Goal: Task Accomplishment & Management: Manage account settings

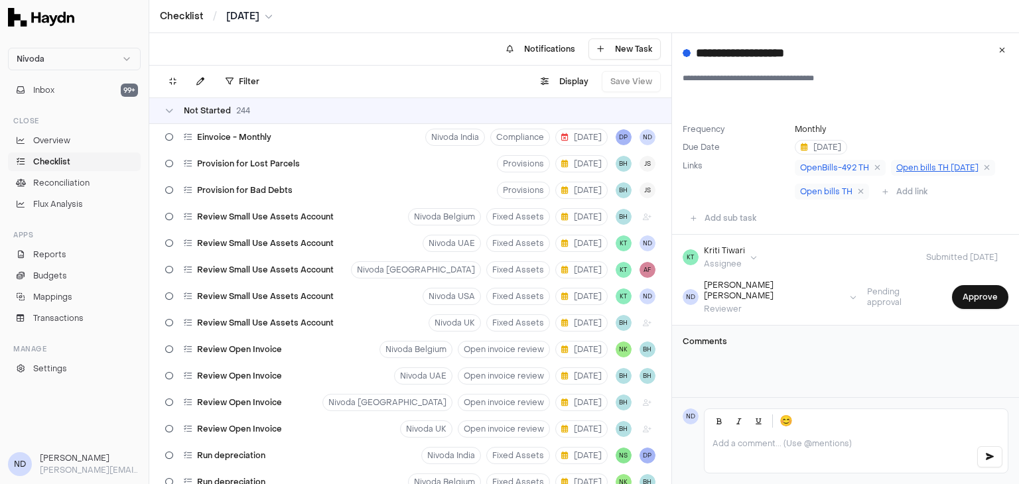
scroll to position [6674, 0]
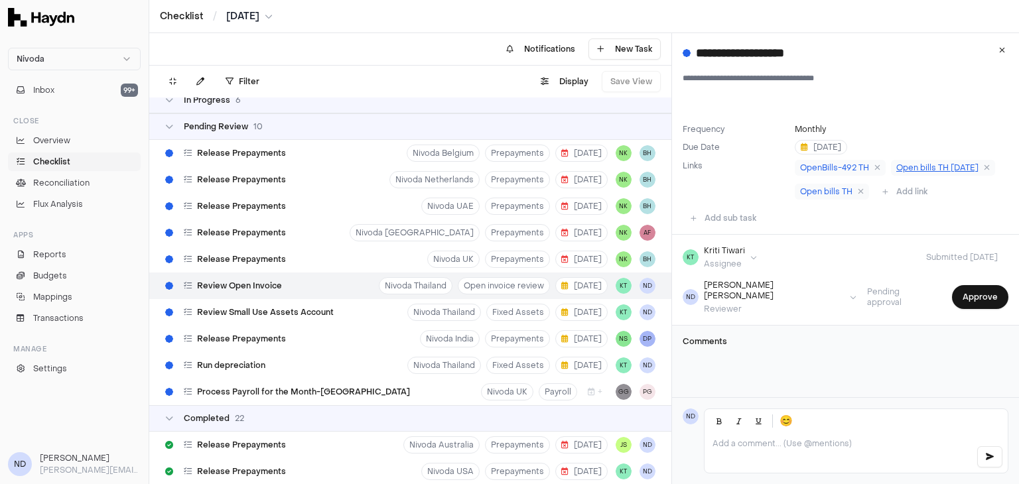
click at [897, 173] on span "Open bills TH Aug 2025" at bounding box center [938, 168] width 82 height 11
click at [974, 306] on button "Approve" at bounding box center [980, 297] width 56 height 24
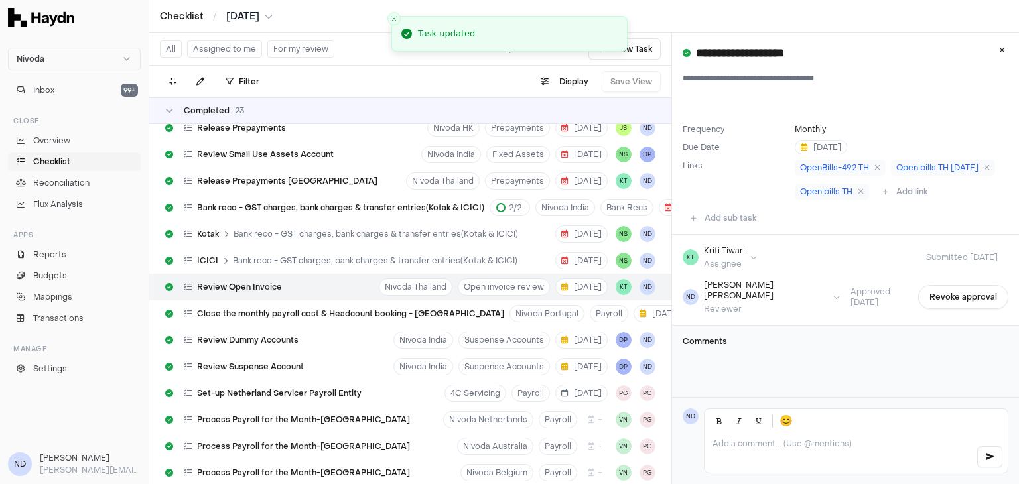
scroll to position [7019, 0]
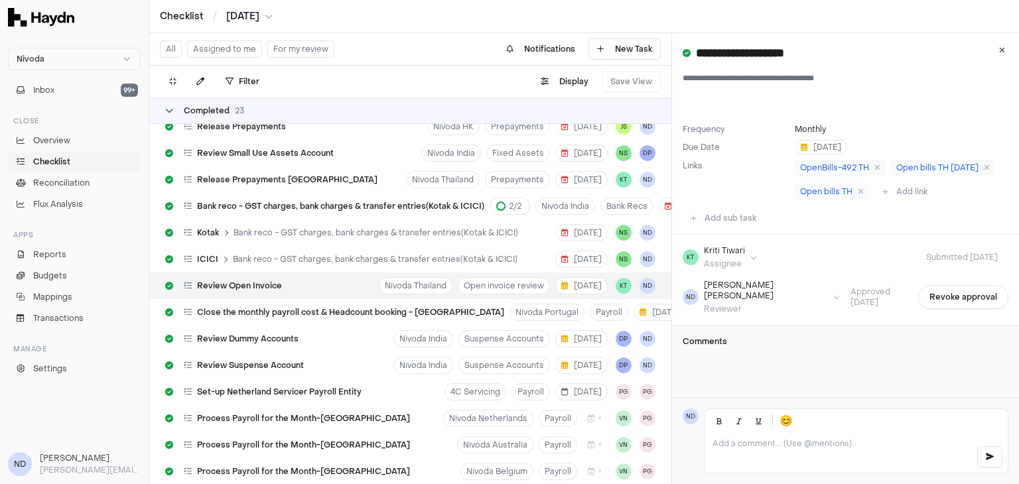
click at [175, 112] on div "Completed 23" at bounding box center [204, 111] width 79 height 11
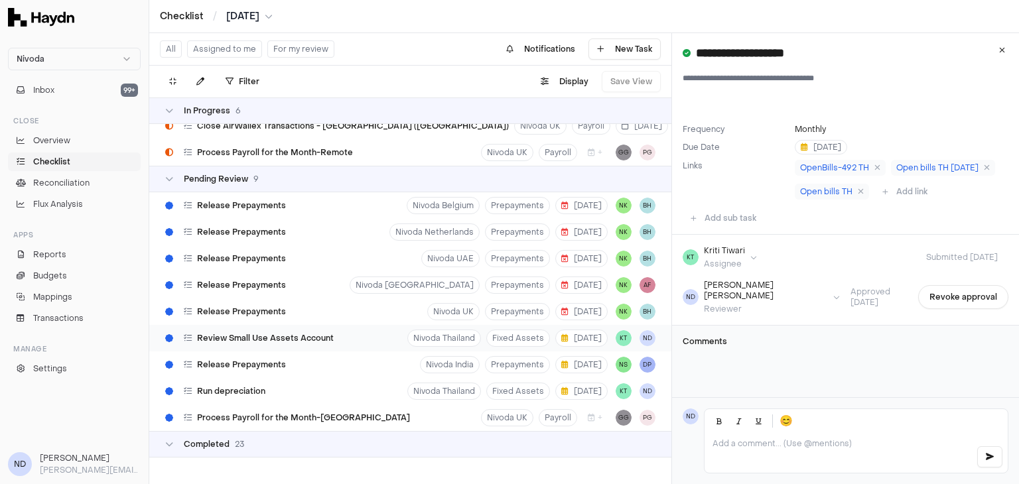
click at [284, 336] on div "Review Small Use Assets Account" at bounding box center [249, 338] width 179 height 25
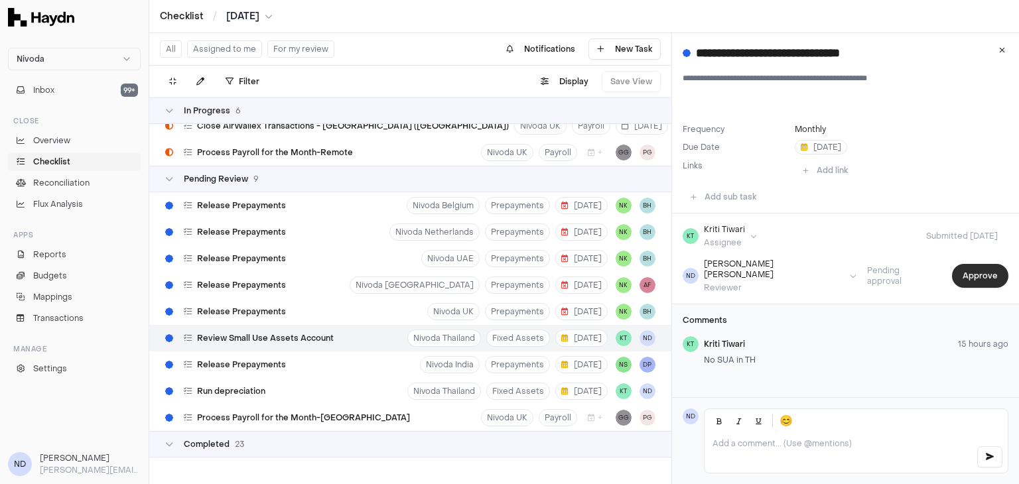
click at [965, 279] on button "Approve" at bounding box center [980, 276] width 56 height 24
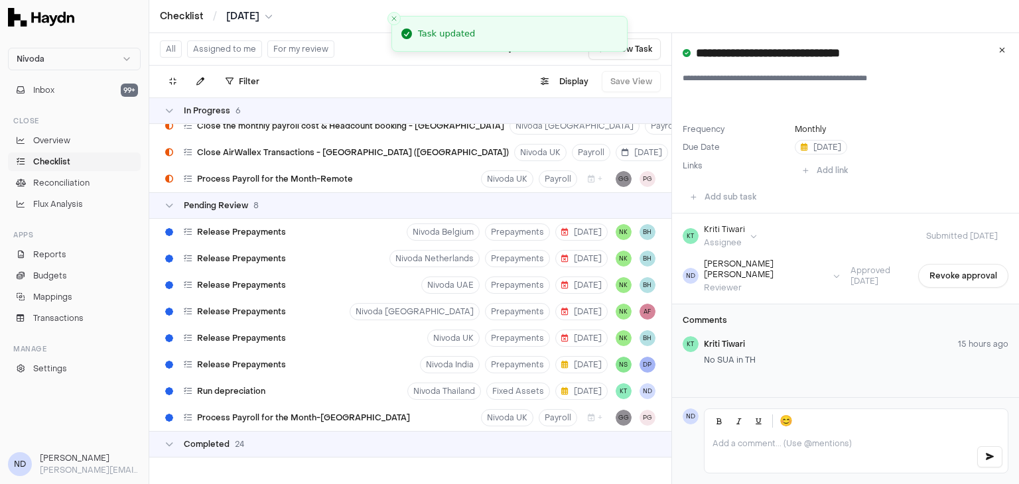
scroll to position [6605, 0]
click at [268, 360] on span "Release Prepayments" at bounding box center [241, 365] width 89 height 11
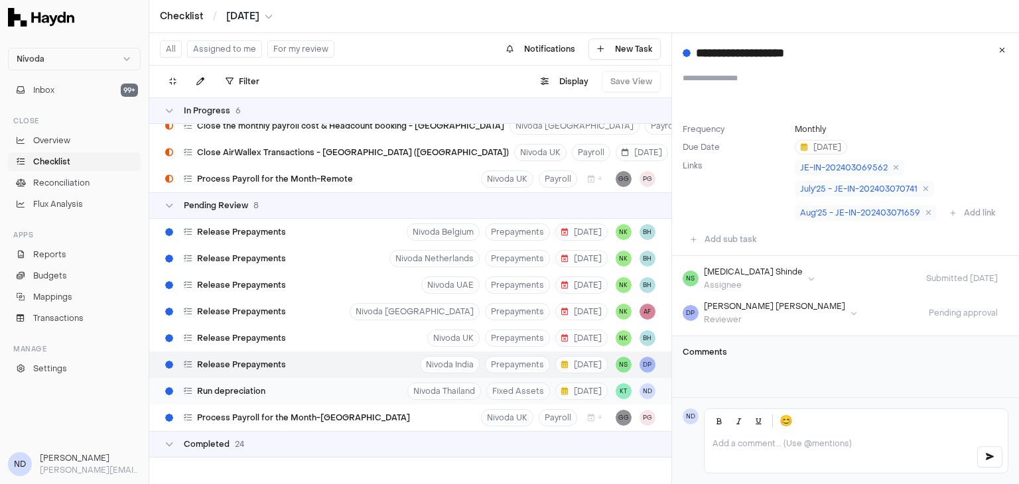
click at [325, 380] on div "Run depreciation Nivoda Thailand Fixed Assets 3 Sep KT ND" at bounding box center [410, 391] width 522 height 27
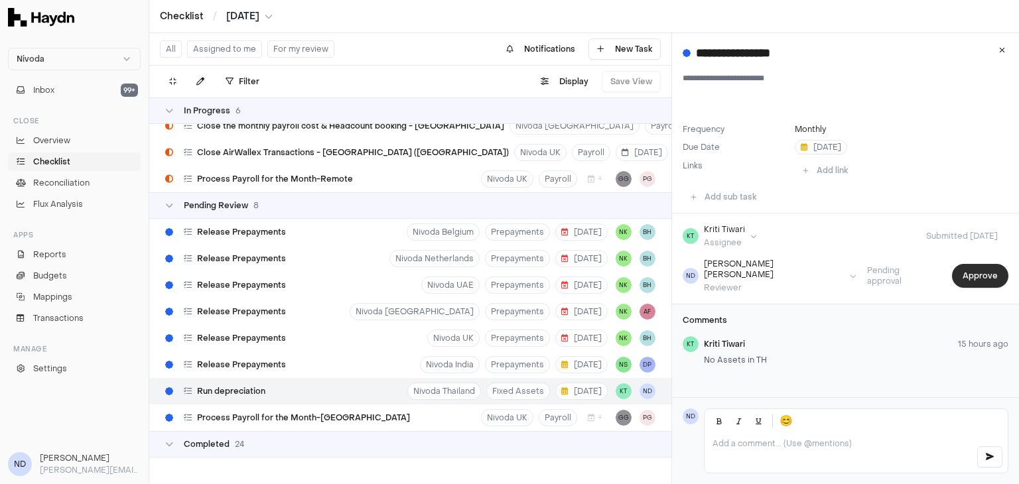
click at [966, 269] on button "Approve" at bounding box center [980, 276] width 56 height 24
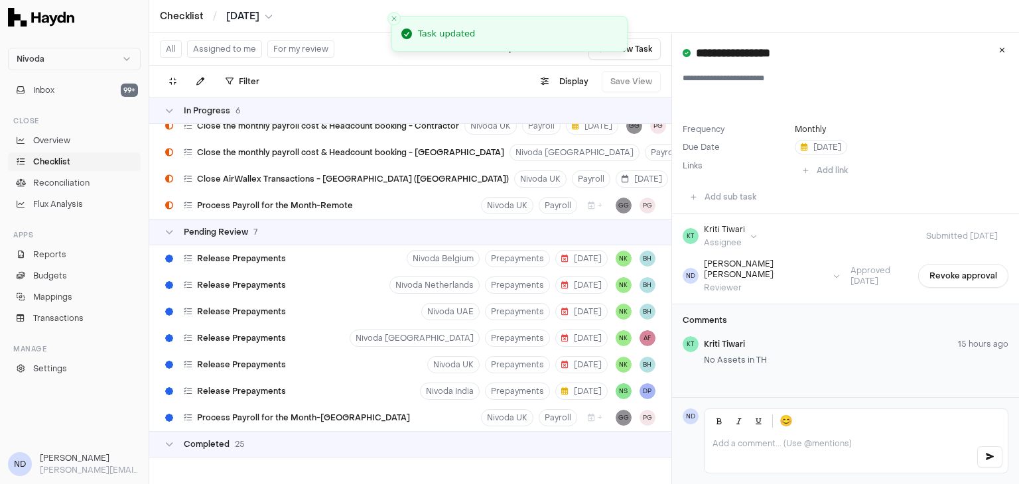
scroll to position [6578, 0]
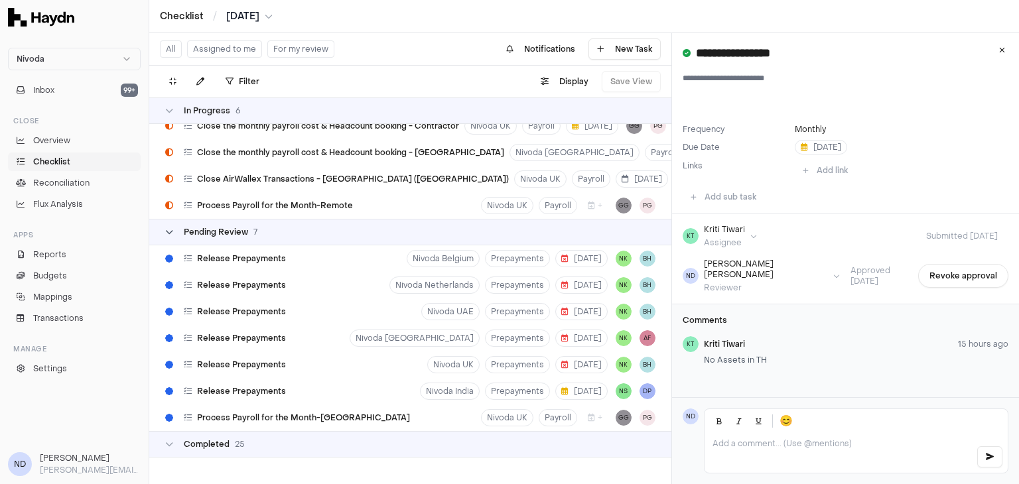
click at [181, 227] on div "Pending Review 7" at bounding box center [211, 232] width 92 height 11
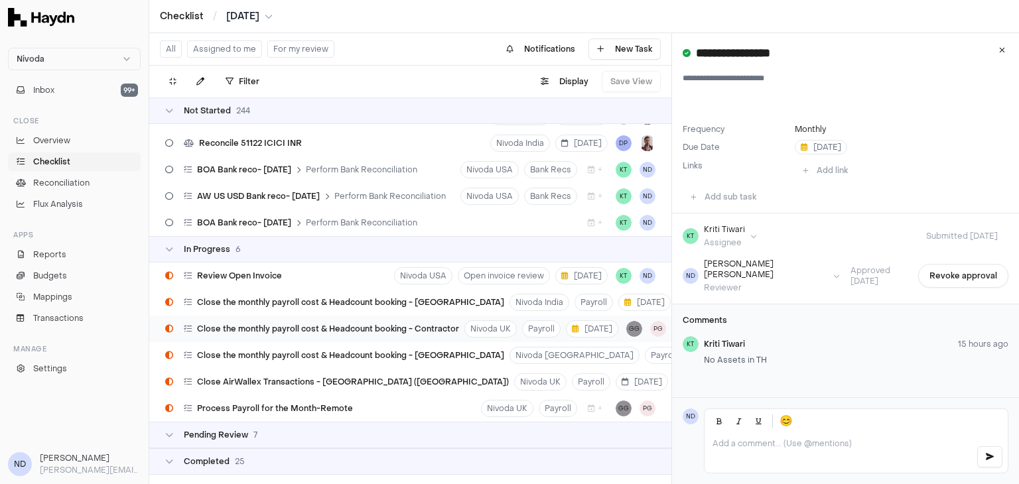
scroll to position [6393, 0]
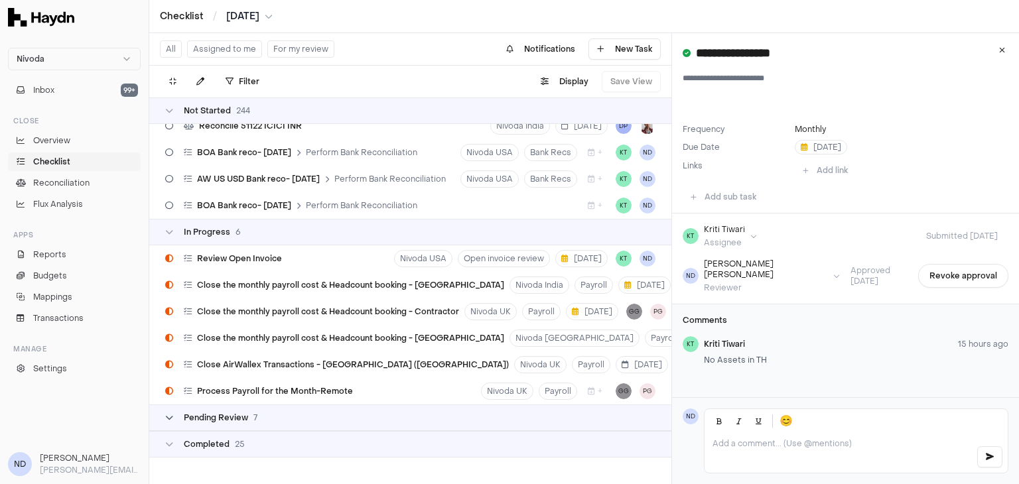
click at [220, 413] on span "Pending Review" at bounding box center [216, 418] width 64 height 11
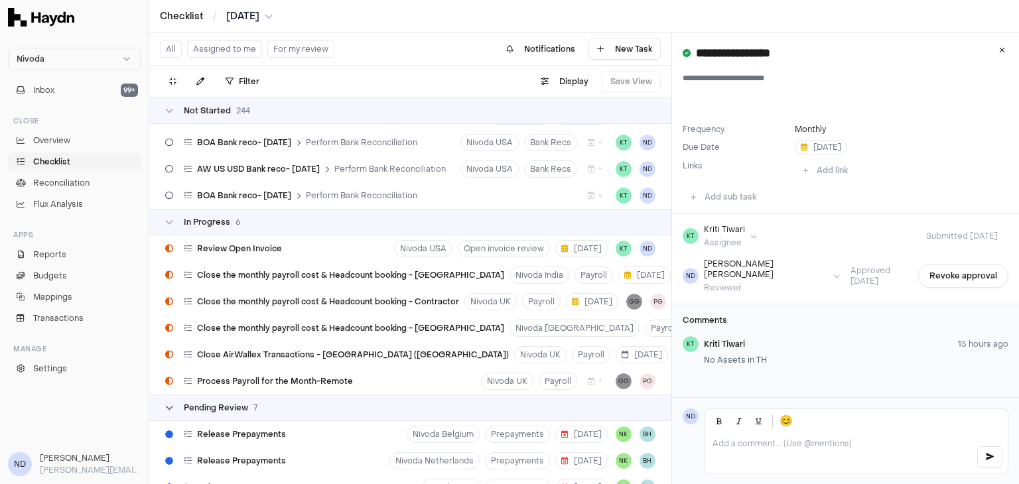
scroll to position [6578, 0]
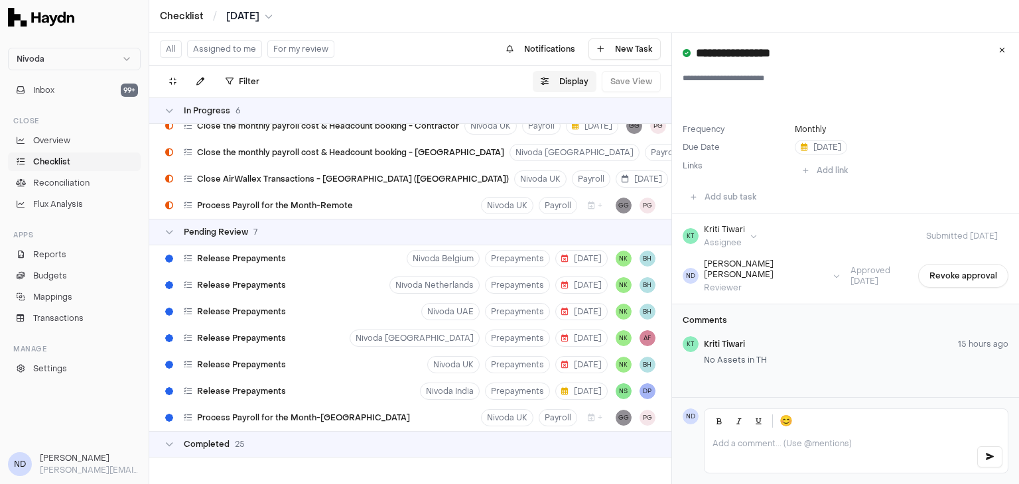
click at [569, 82] on button "Display" at bounding box center [565, 81] width 64 height 21
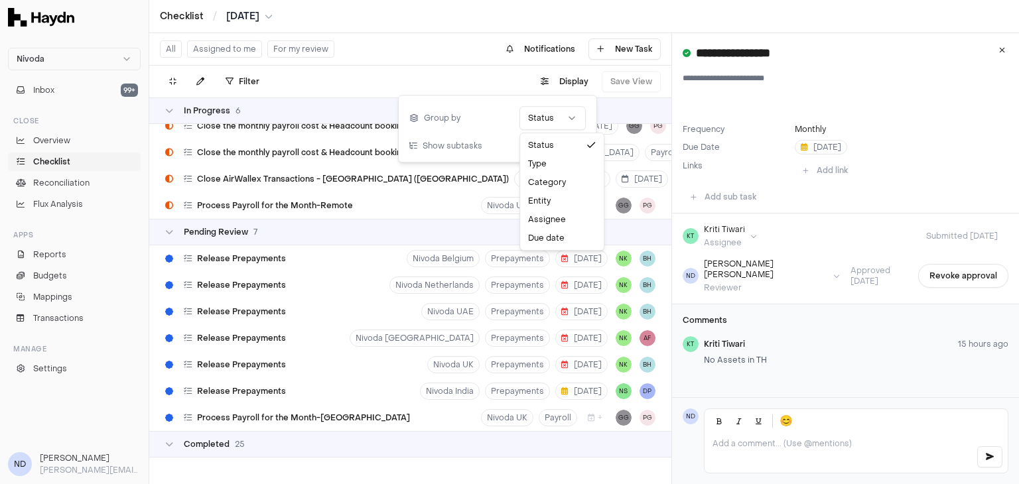
click at [555, 119] on html "Nivoda Inbox 99+ Close Overview Checklist Reconciliation Flux Analysis Apps Rep…" at bounding box center [509, 242] width 1019 height 484
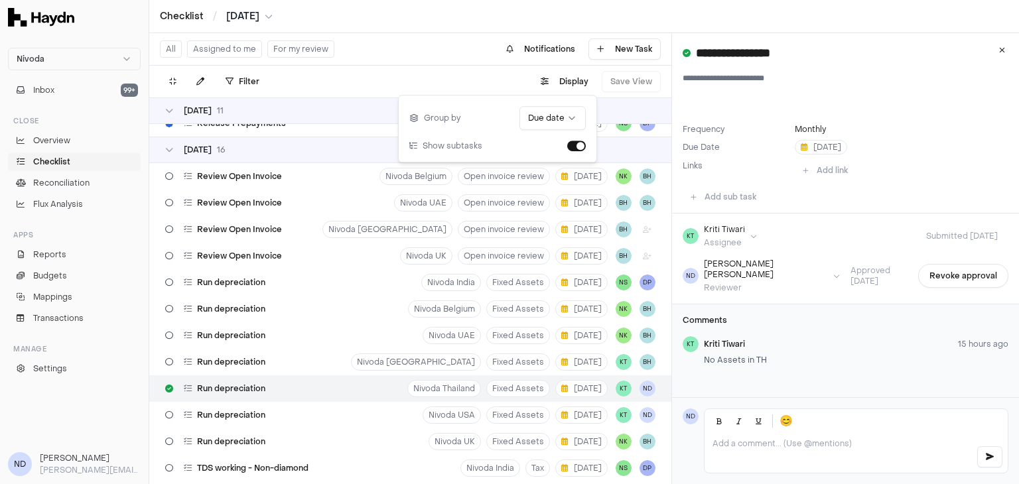
click at [400, 13] on div "Checklist / Aug 2025" at bounding box center [584, 16] width 849 height 13
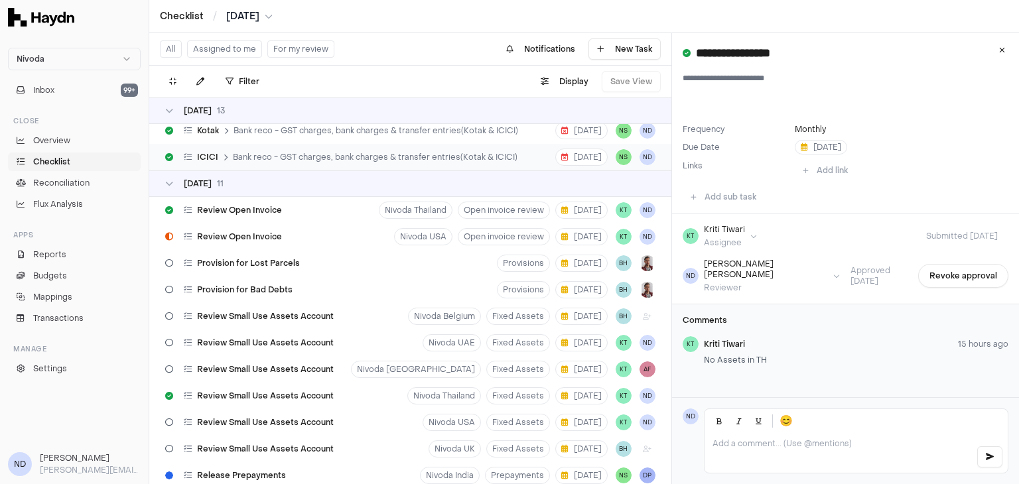
scroll to position [295, 0]
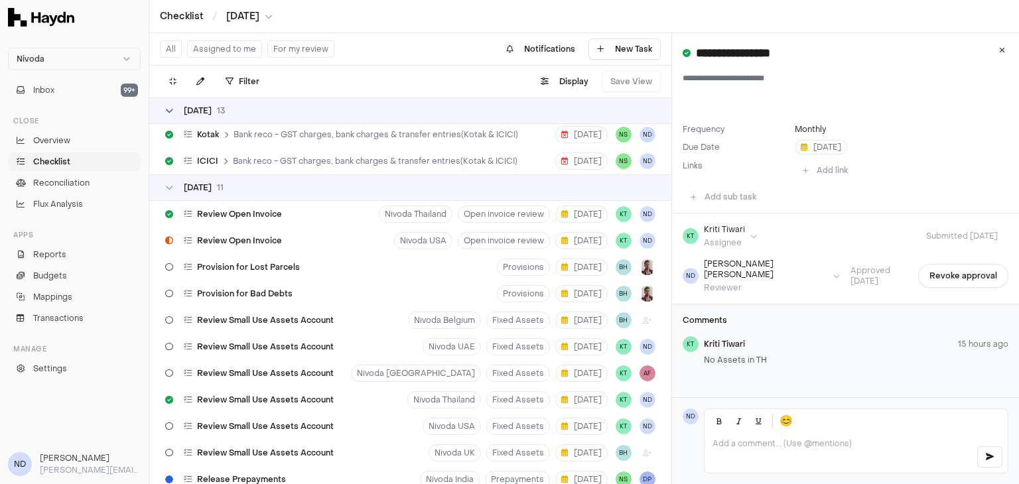
click at [167, 111] on icon at bounding box center [169, 111] width 8 height 8
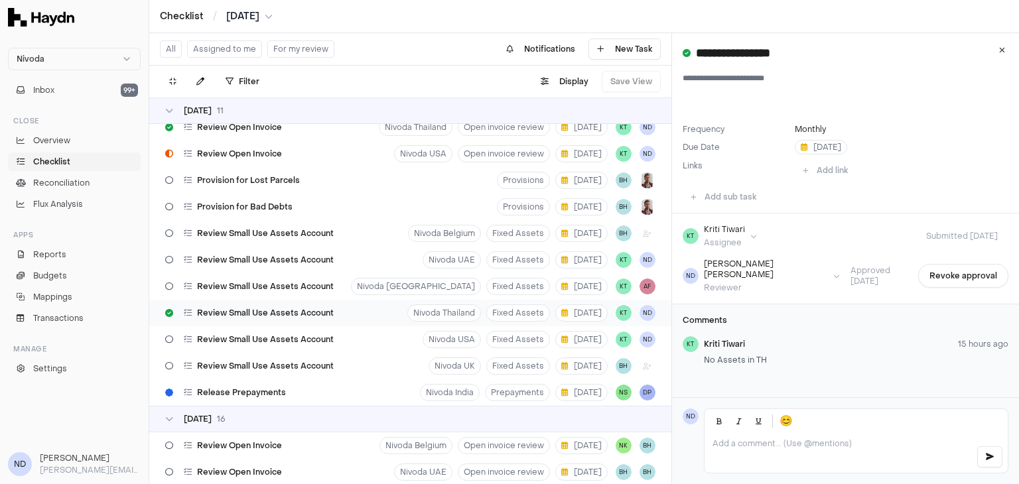
scroll to position [44, 0]
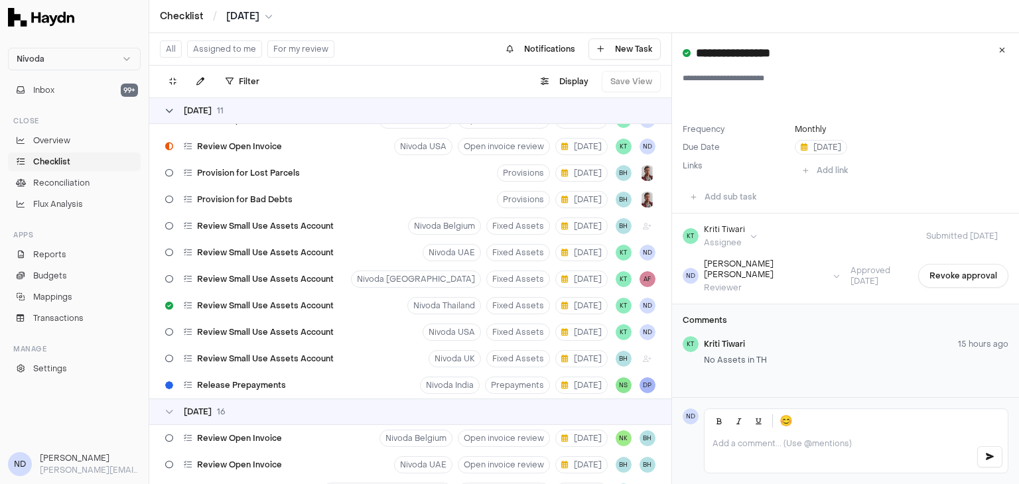
click at [168, 115] on div "02 Sep 11" at bounding box center [194, 111] width 58 height 11
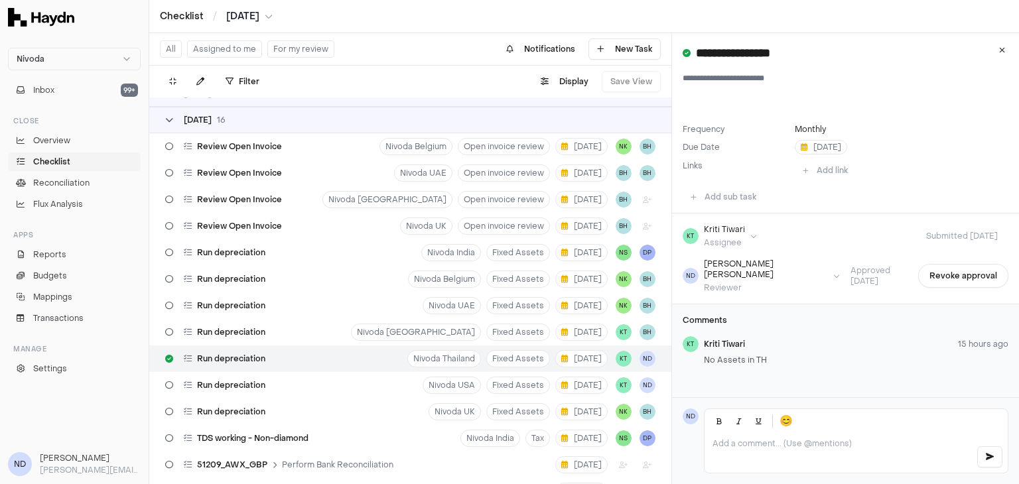
click at [169, 116] on icon at bounding box center [169, 120] width 8 height 8
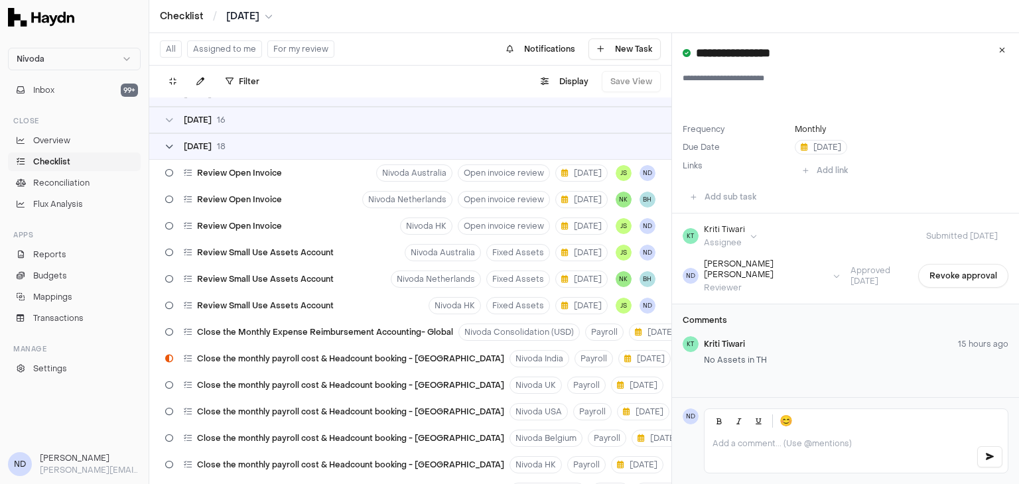
click at [169, 146] on icon at bounding box center [169, 147] width 8 height 8
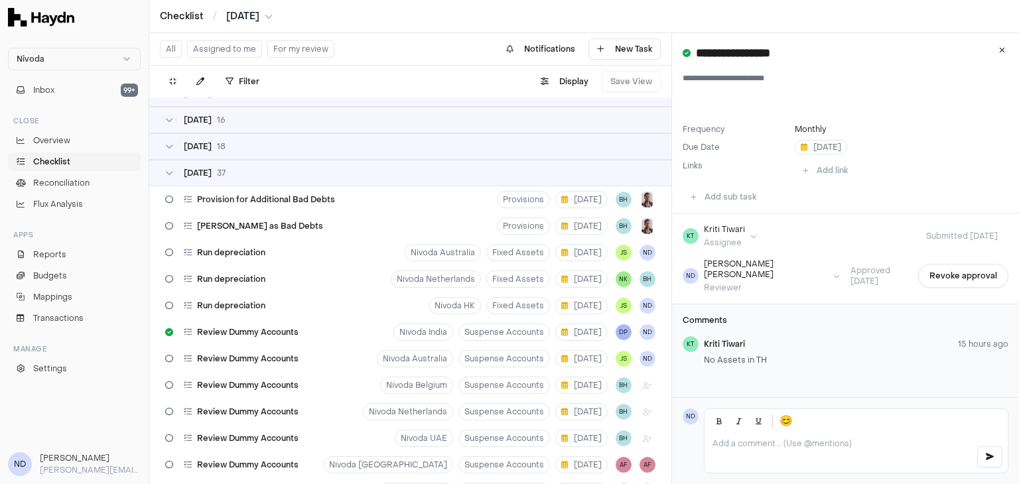
click at [168, 179] on div "05 Sep 37" at bounding box center [410, 173] width 522 height 27
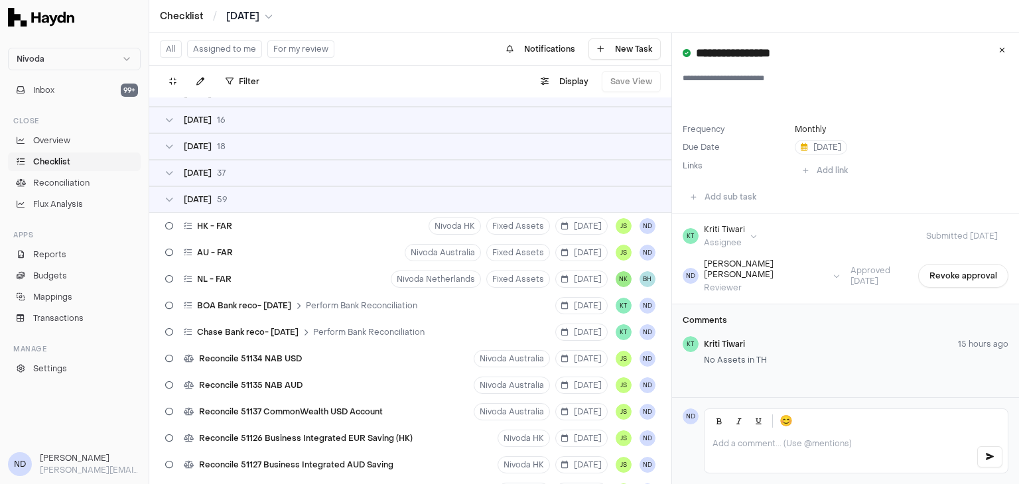
scroll to position [0, 0]
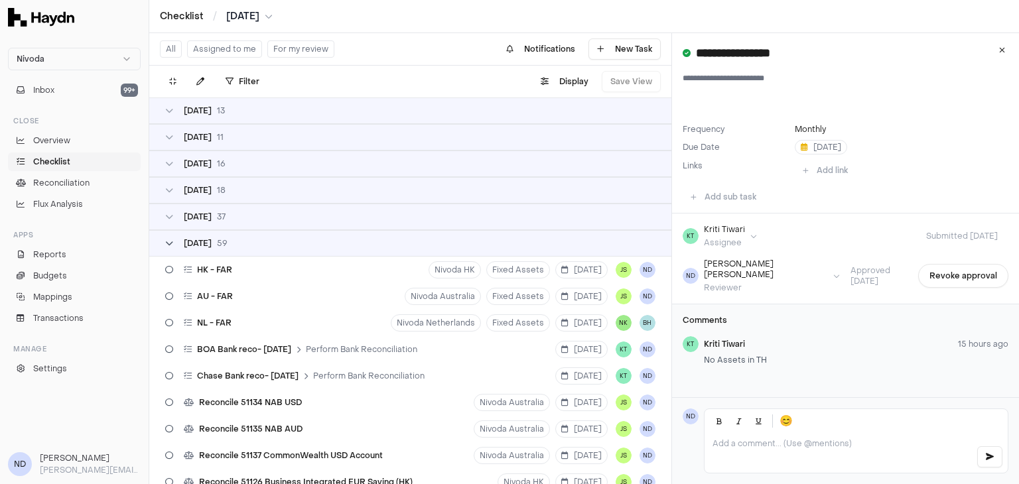
click at [167, 248] on div "08 Sep 59" at bounding box center [196, 243] width 62 height 11
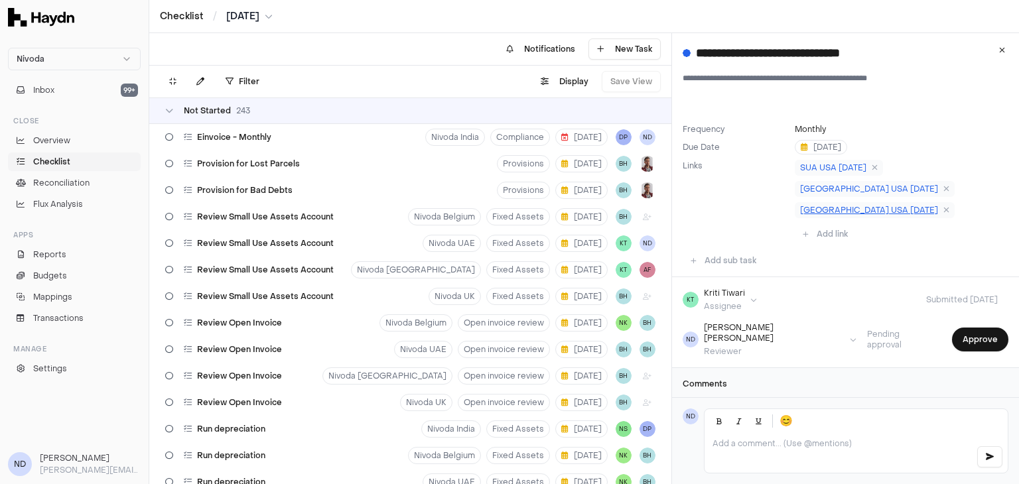
click at [836, 205] on span "[GEOGRAPHIC_DATA] USA [DATE]" at bounding box center [869, 210] width 138 height 11
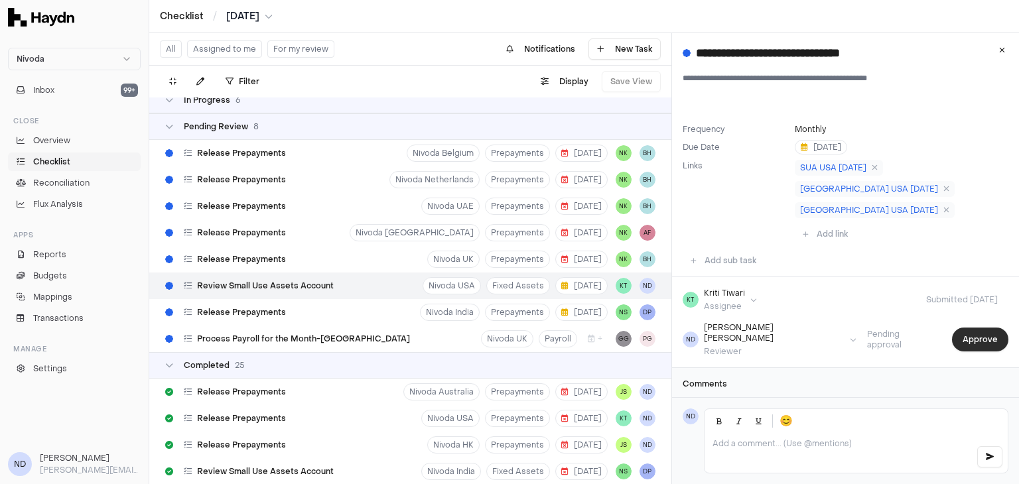
click at [974, 328] on button "Approve" at bounding box center [980, 340] width 56 height 24
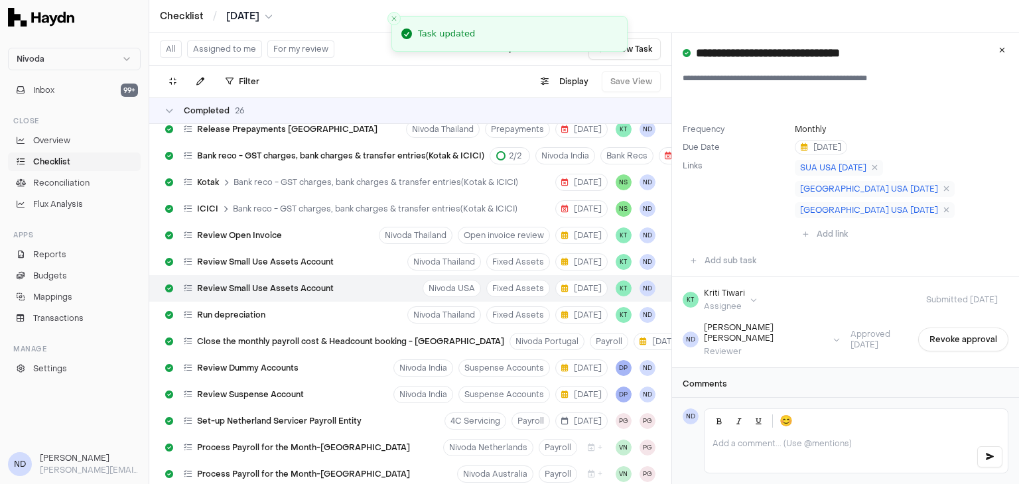
scroll to position [6992, 0]
